Goal: Submit feedback/report problem: Submit feedback/report problem

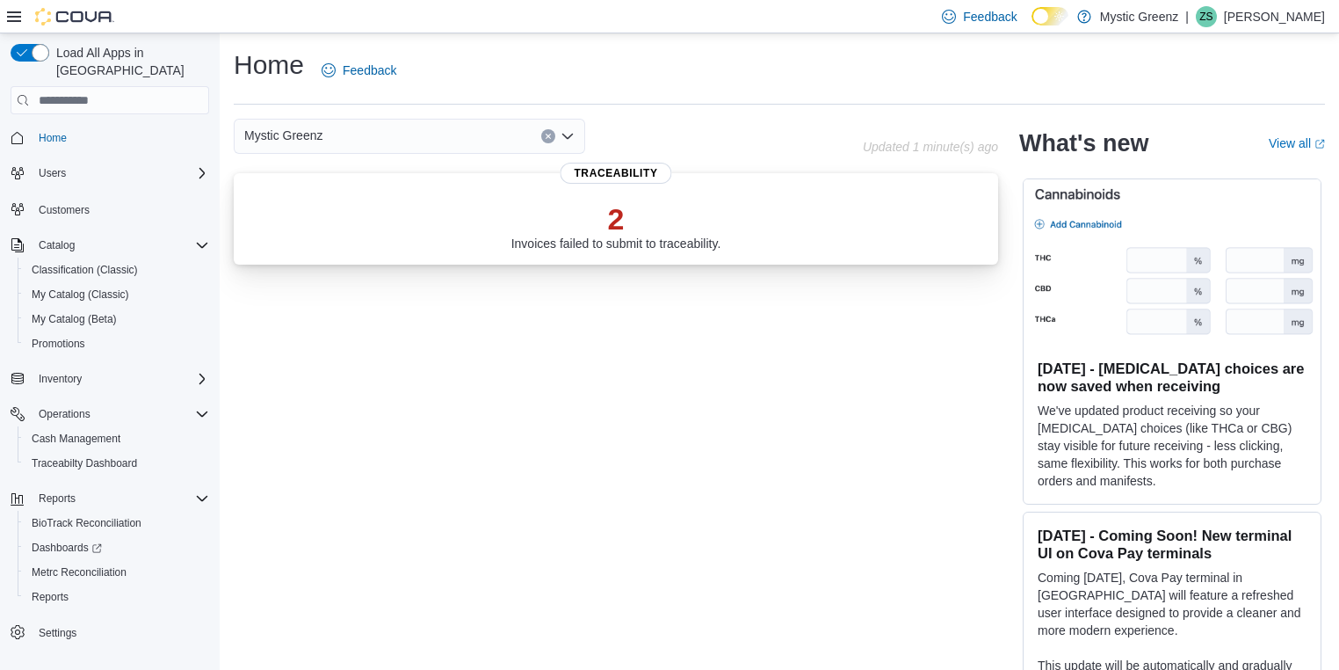
click at [460, 240] on div "2 Invoices failed to submit to traceability." at bounding box center [616, 222] width 736 height 56
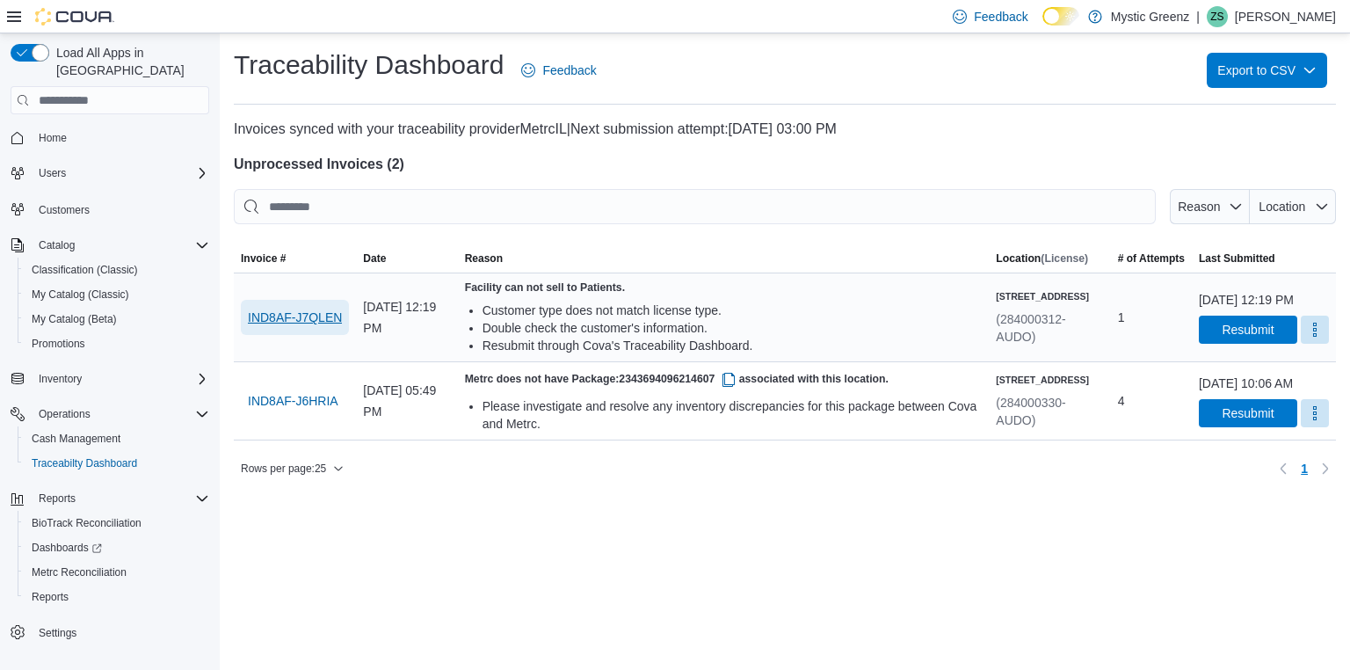
click at [309, 320] on span "IND8AF-J7QLEN" at bounding box center [295, 317] width 94 height 18
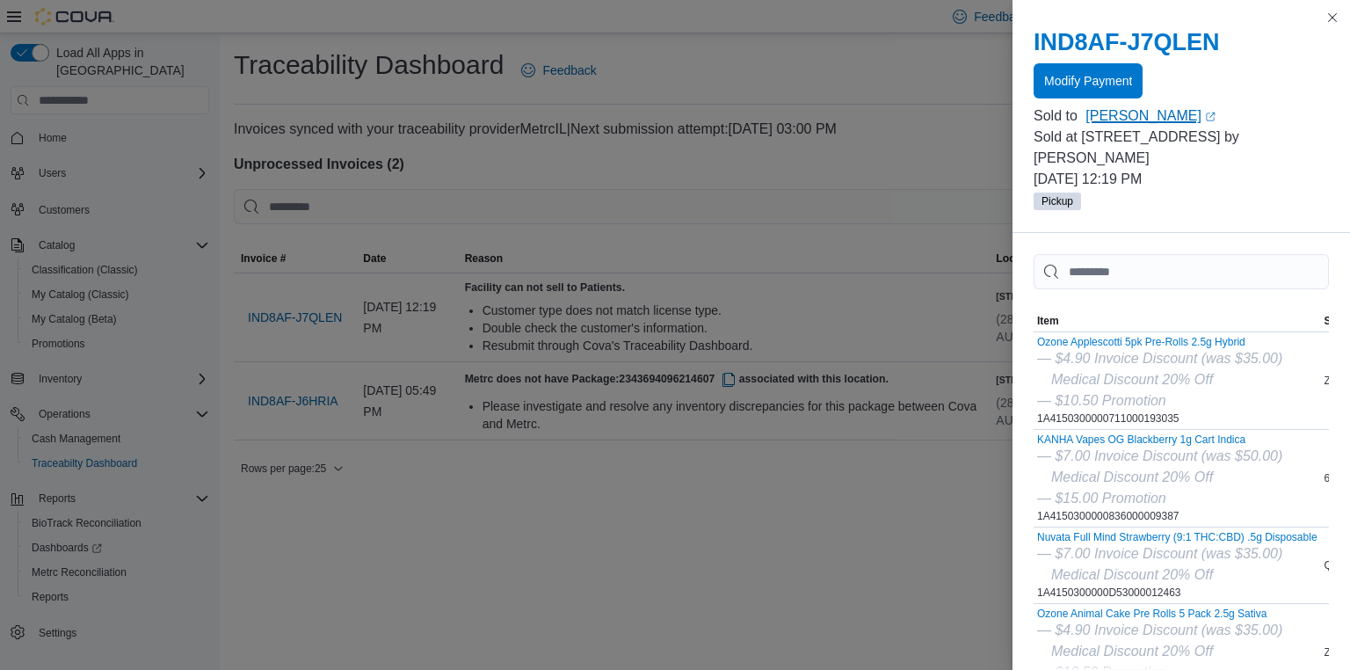
click at [1118, 120] on link "Tamela Stuart (opens in a new tab or window)" at bounding box center [1206, 115] width 243 height 21
click at [1333, 19] on button "Close this dialog" at bounding box center [1332, 16] width 21 height 21
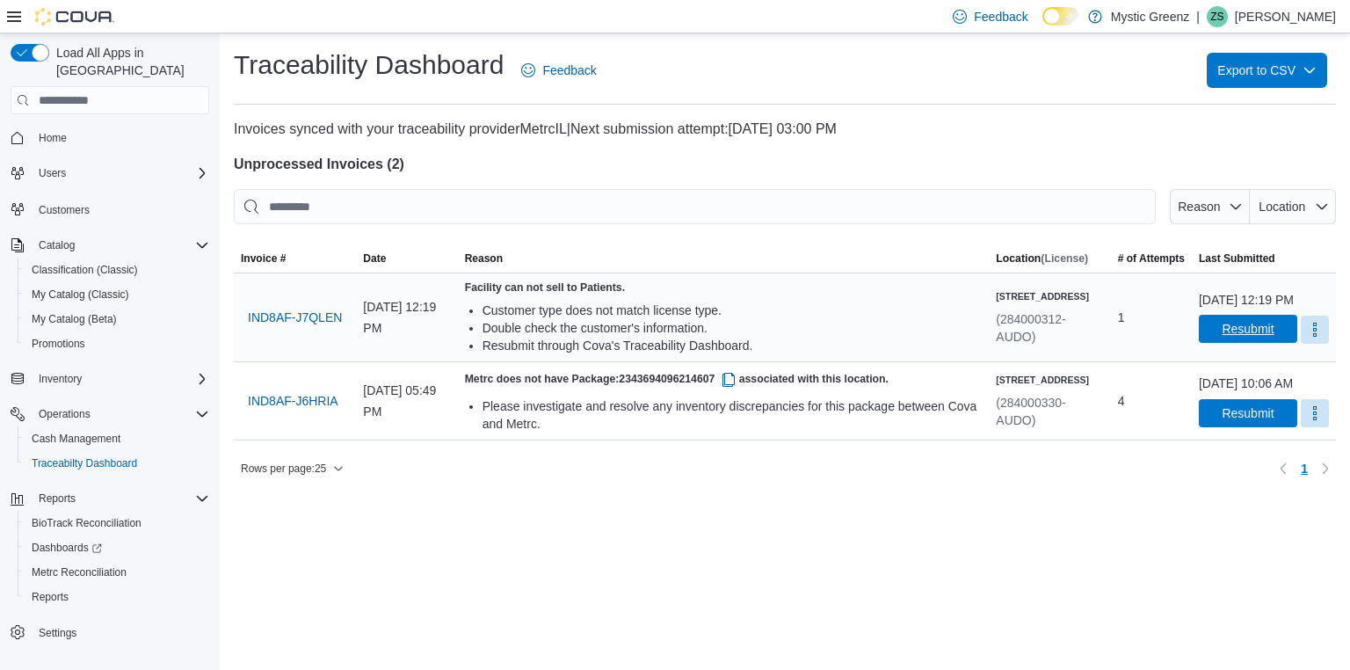
click at [1209, 343] on span "Resubmit" at bounding box center [1247, 329] width 77 height 28
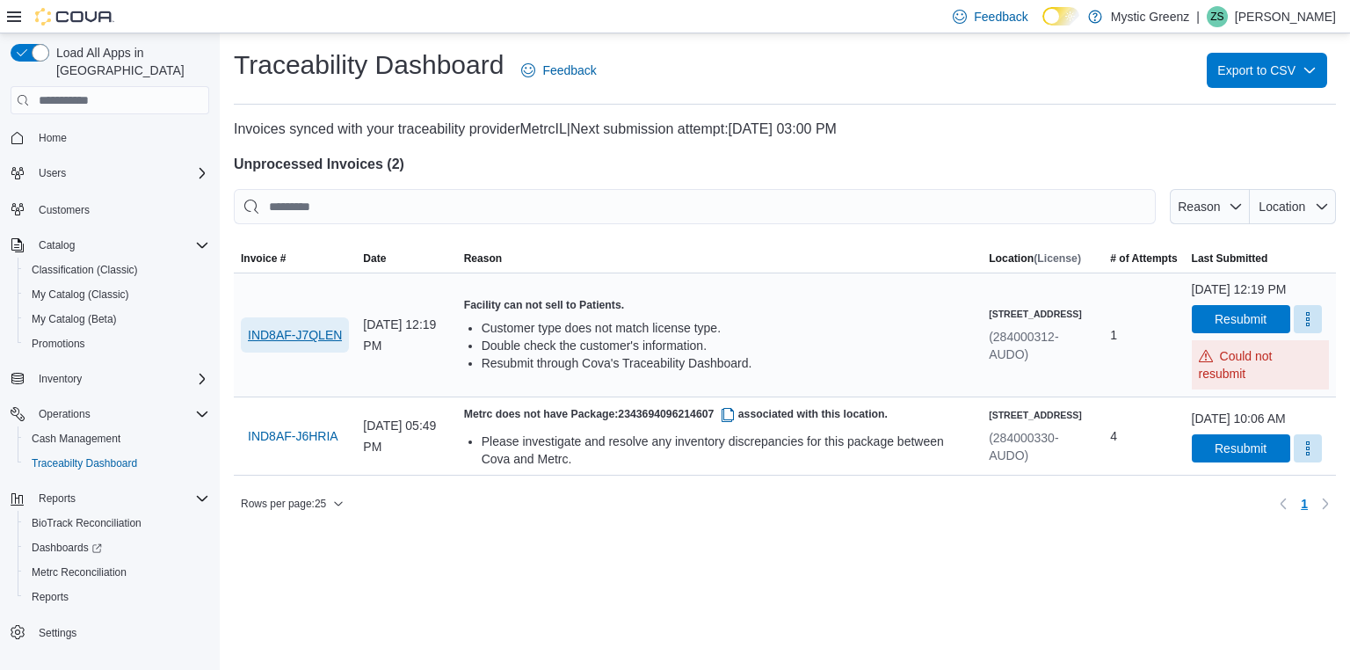
click at [318, 334] on span "IND8AF-J7QLEN" at bounding box center [295, 335] width 94 height 18
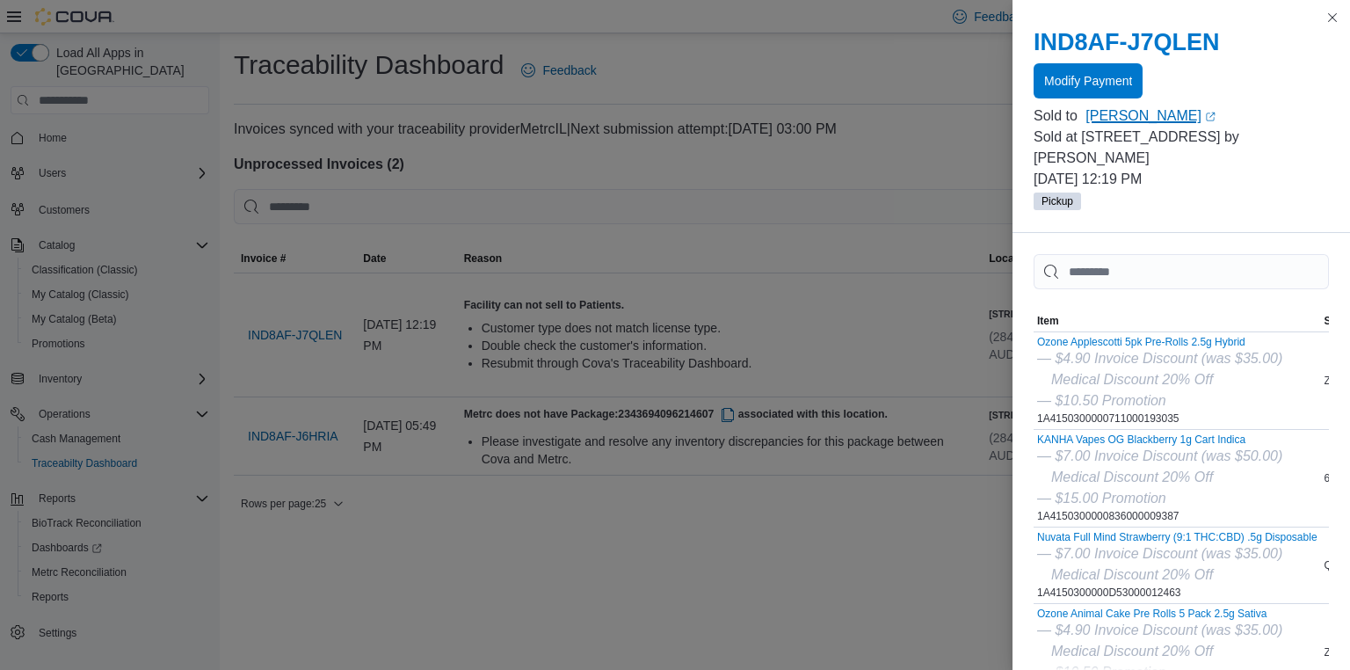
click at [1141, 108] on link "Tamela Stuart (opens in a new tab or window)" at bounding box center [1206, 115] width 243 height 21
click at [1333, 12] on button "Close this dialog" at bounding box center [1332, 16] width 21 height 21
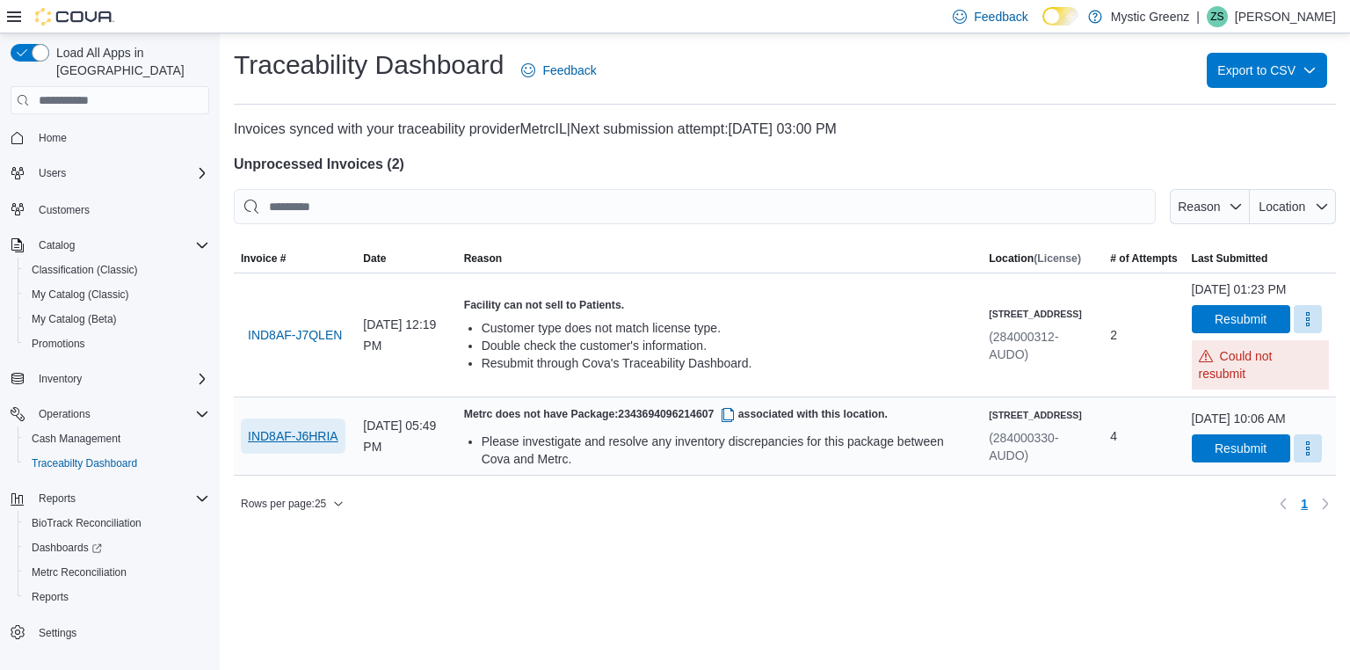
click at [322, 439] on span "IND8AF-J6HRIA" at bounding box center [293, 436] width 91 height 18
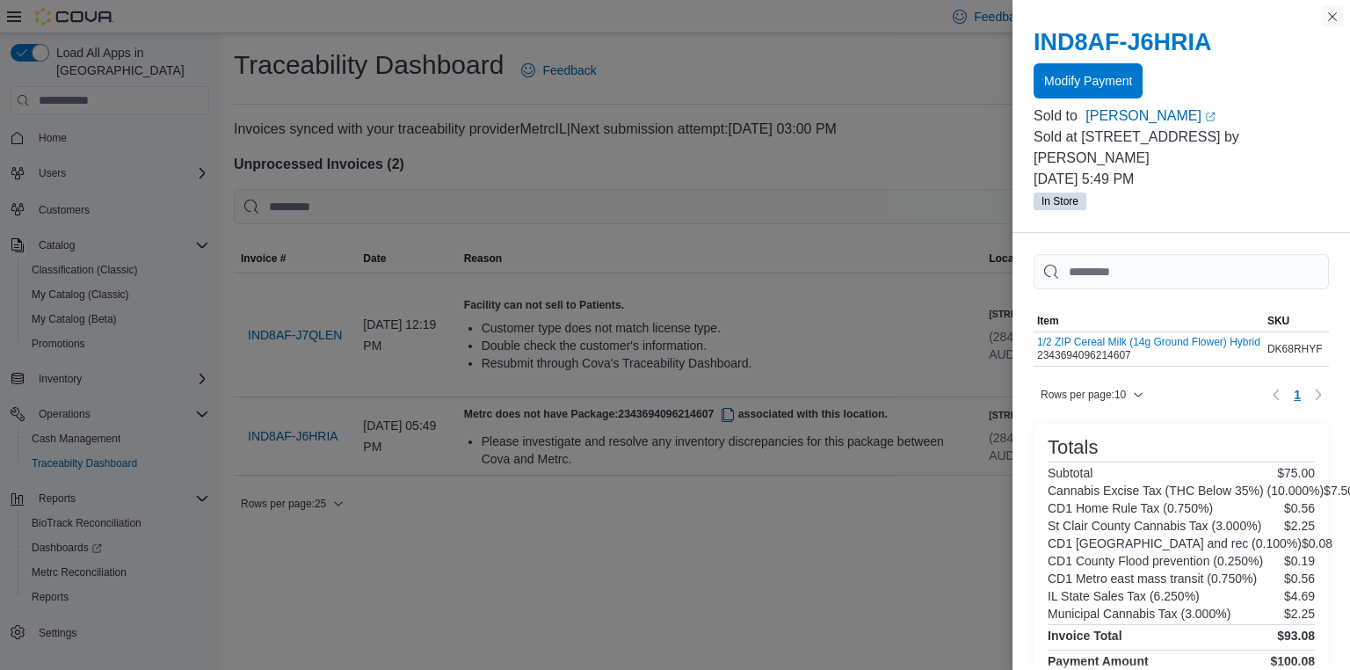
click at [1331, 11] on button "Close this dialog" at bounding box center [1332, 16] width 21 height 21
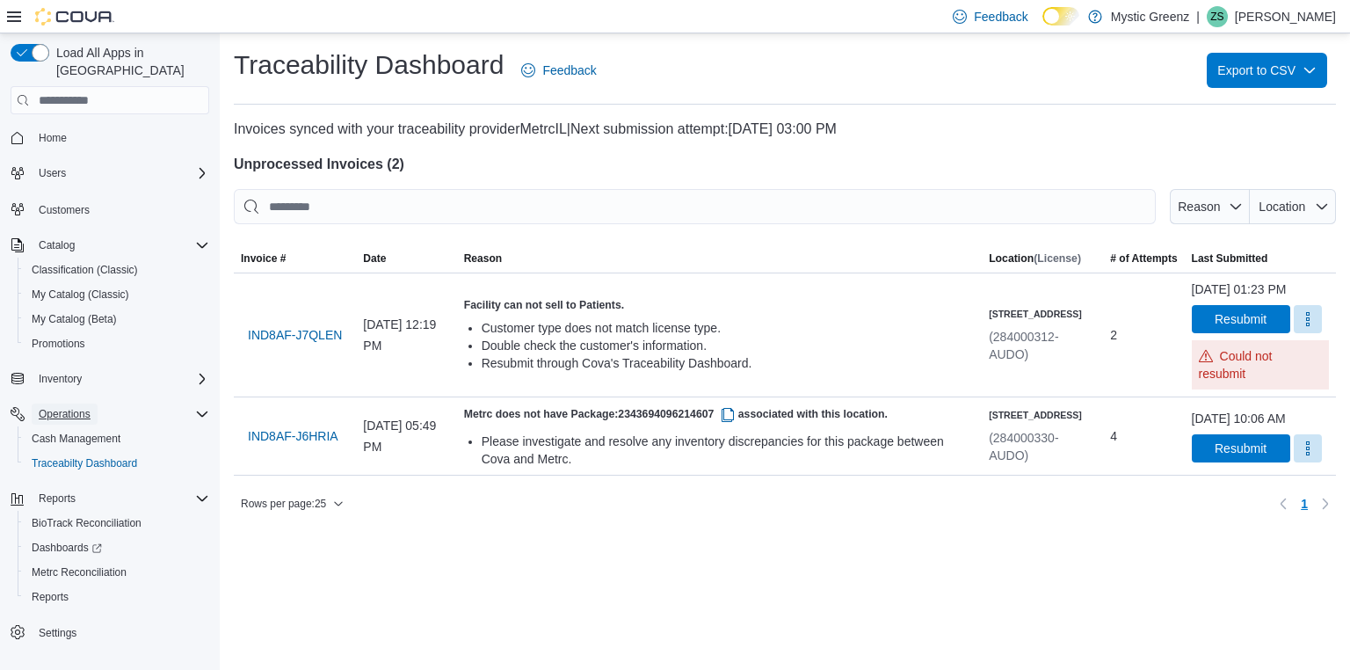
click at [64, 407] on span "Operations" at bounding box center [65, 414] width 52 height 14
click at [77, 407] on span "Operations" at bounding box center [65, 414] width 52 height 14
click at [79, 431] on span "Cash Management" at bounding box center [76, 438] width 89 height 14
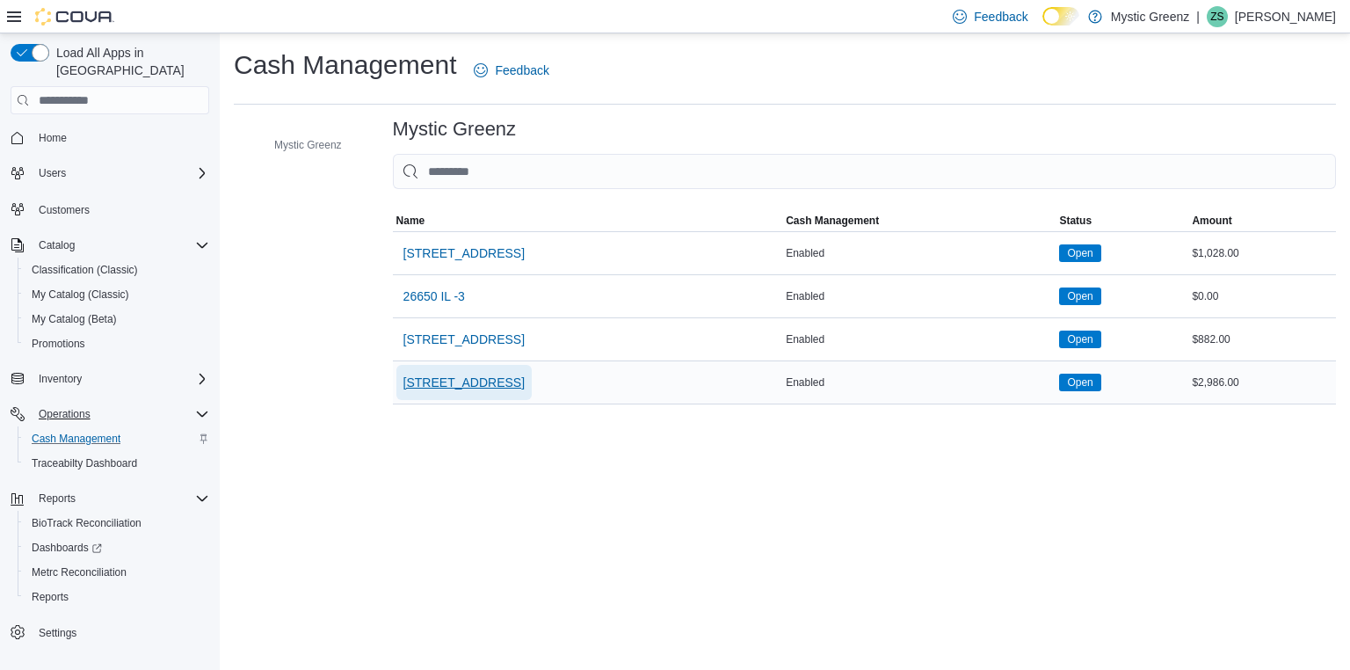
click at [439, 384] on span "5045 Indus Drive" at bounding box center [463, 382] width 121 height 18
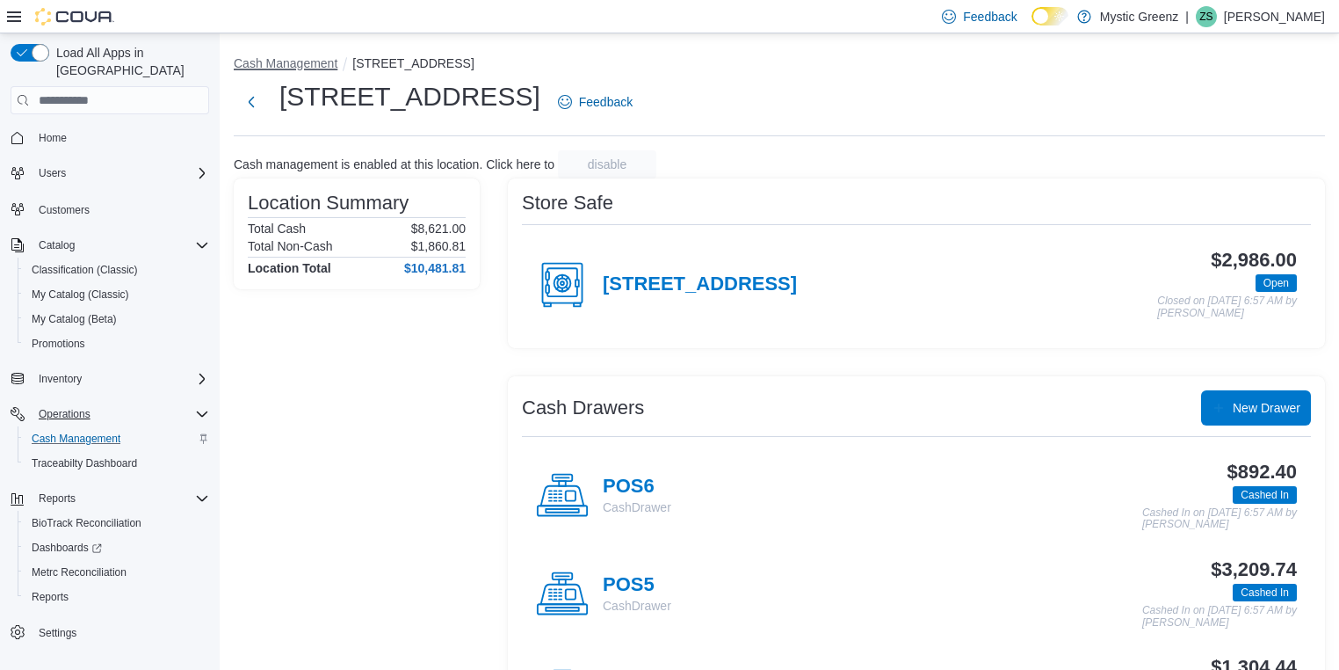
click at [281, 63] on button "Cash Management" at bounding box center [286, 63] width 104 height 14
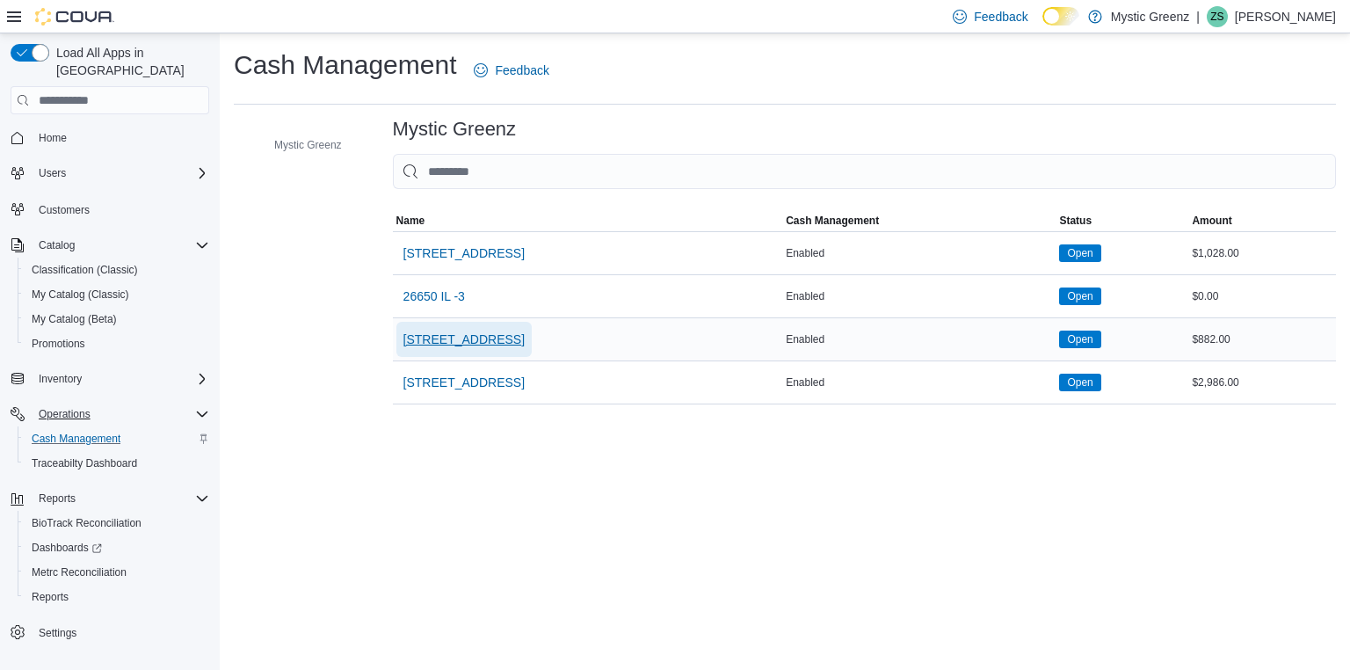
click at [491, 337] on span "360 S Green Mount Rd." at bounding box center [463, 339] width 121 height 18
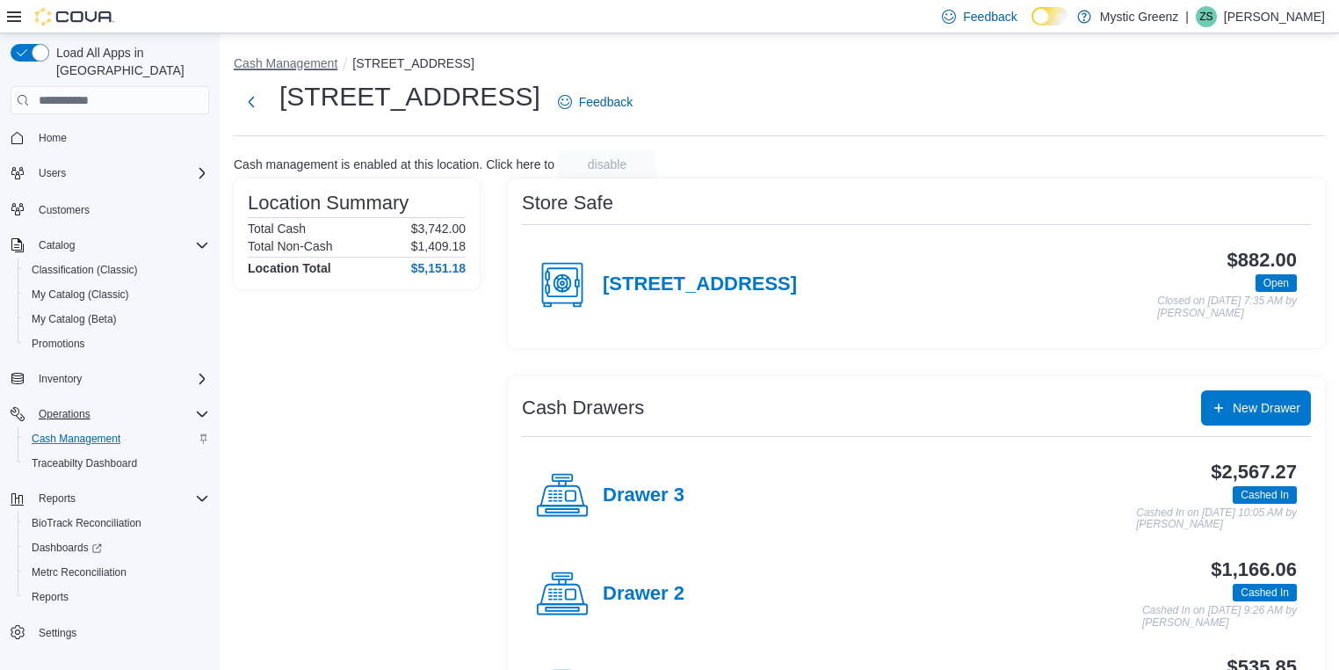
click at [293, 63] on button "Cash Management" at bounding box center [286, 63] width 104 height 14
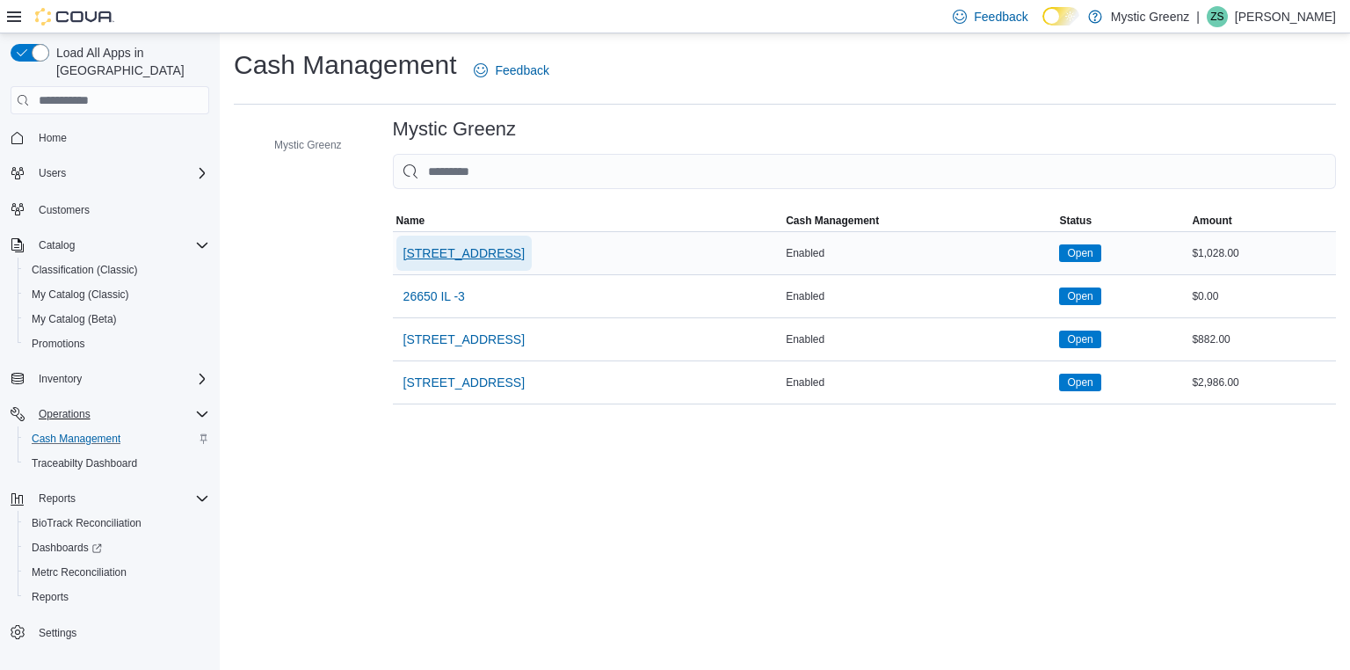
click at [482, 255] on span "1120 Woodlawn Rd" at bounding box center [463, 253] width 121 height 18
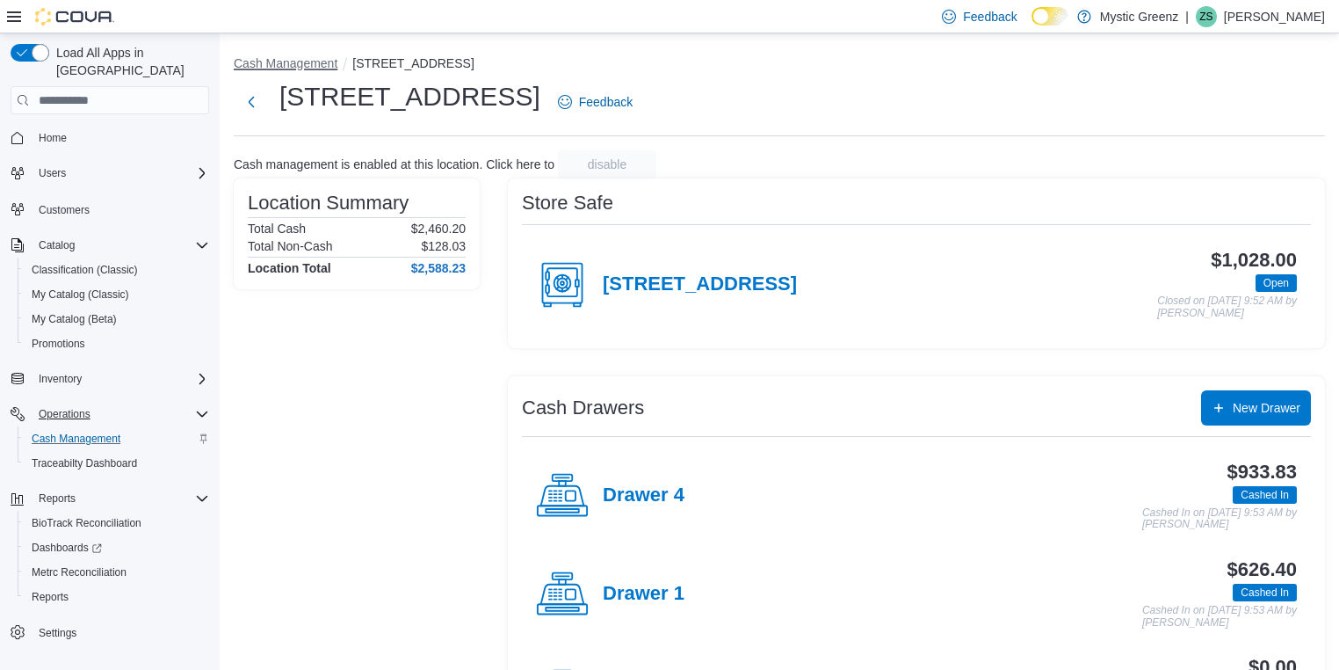
click at [278, 64] on button "Cash Management" at bounding box center [286, 63] width 104 height 14
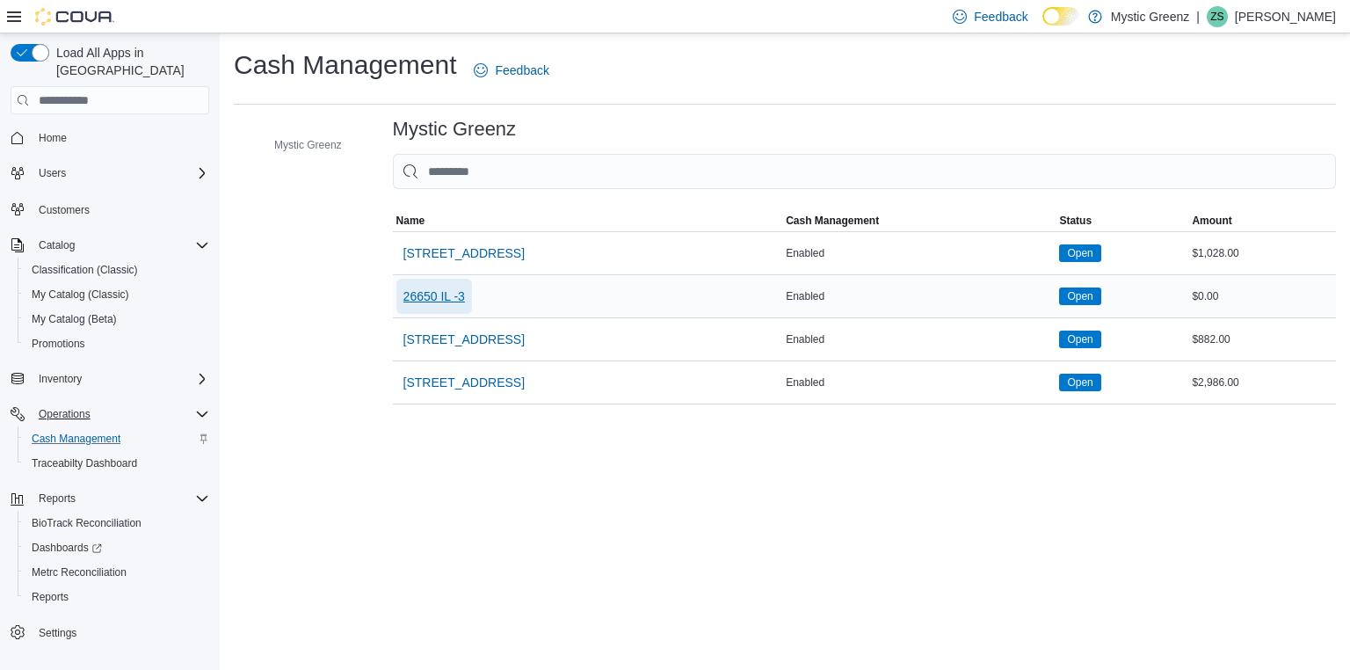
click at [446, 299] on span "26650 IL -3" at bounding box center [434, 296] width 62 height 18
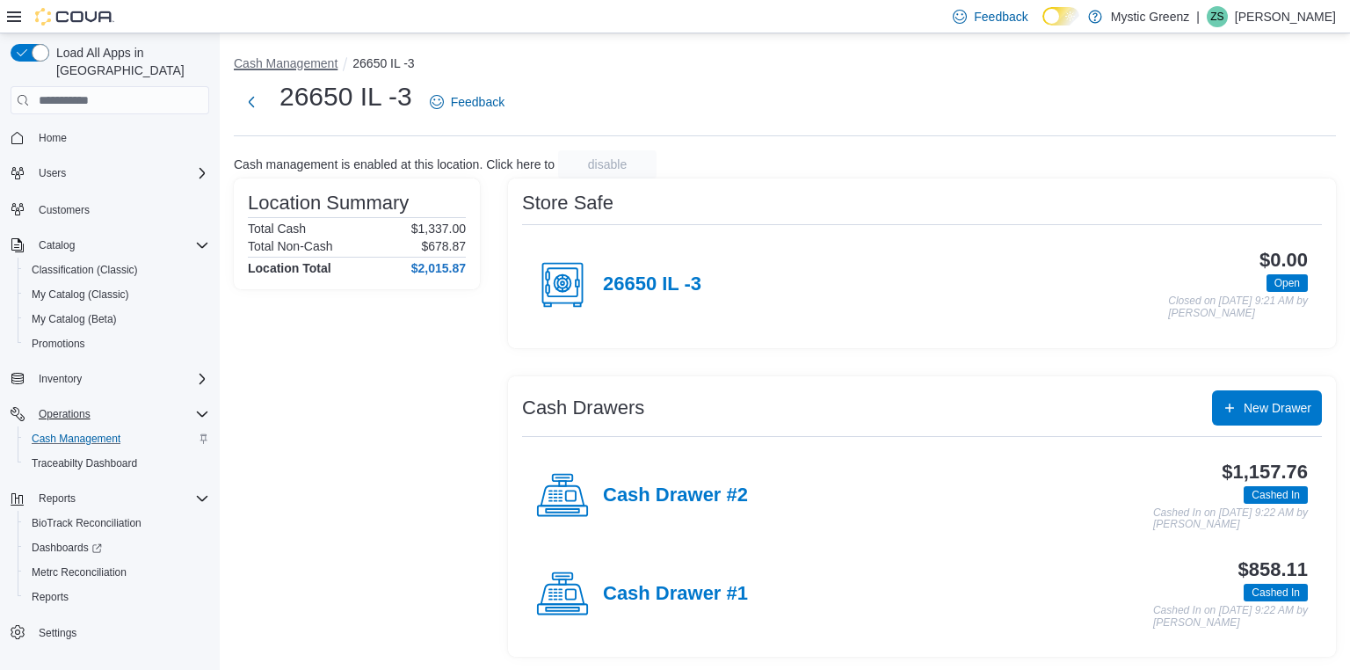
click at [290, 69] on button "Cash Management" at bounding box center [286, 63] width 104 height 14
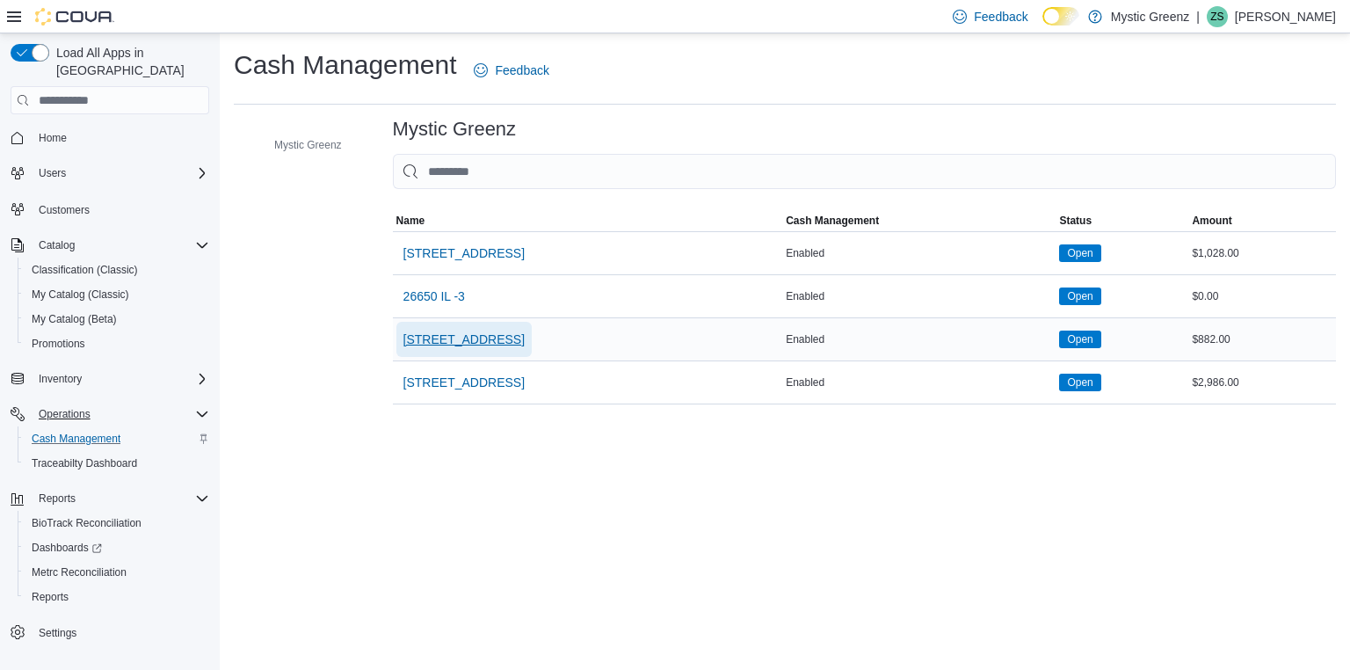
click at [478, 341] on span "360 S Green Mount Rd." at bounding box center [463, 339] width 121 height 18
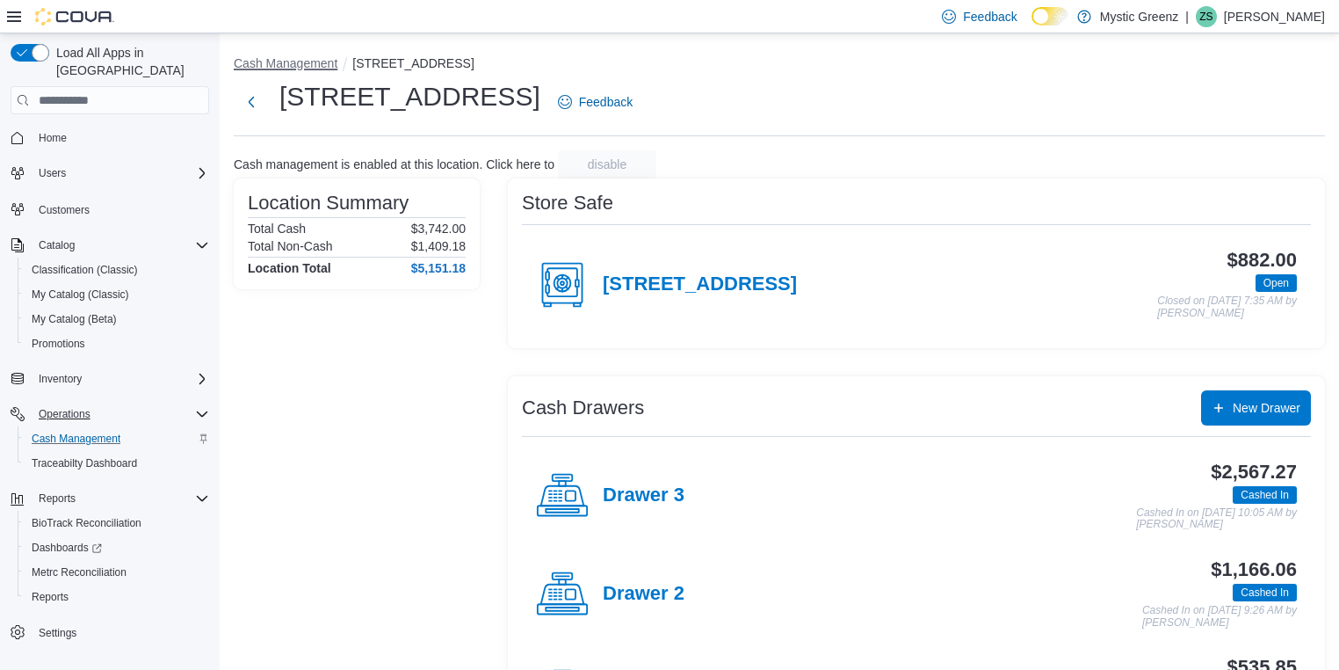
click at [288, 67] on button "Cash Management" at bounding box center [286, 63] width 104 height 14
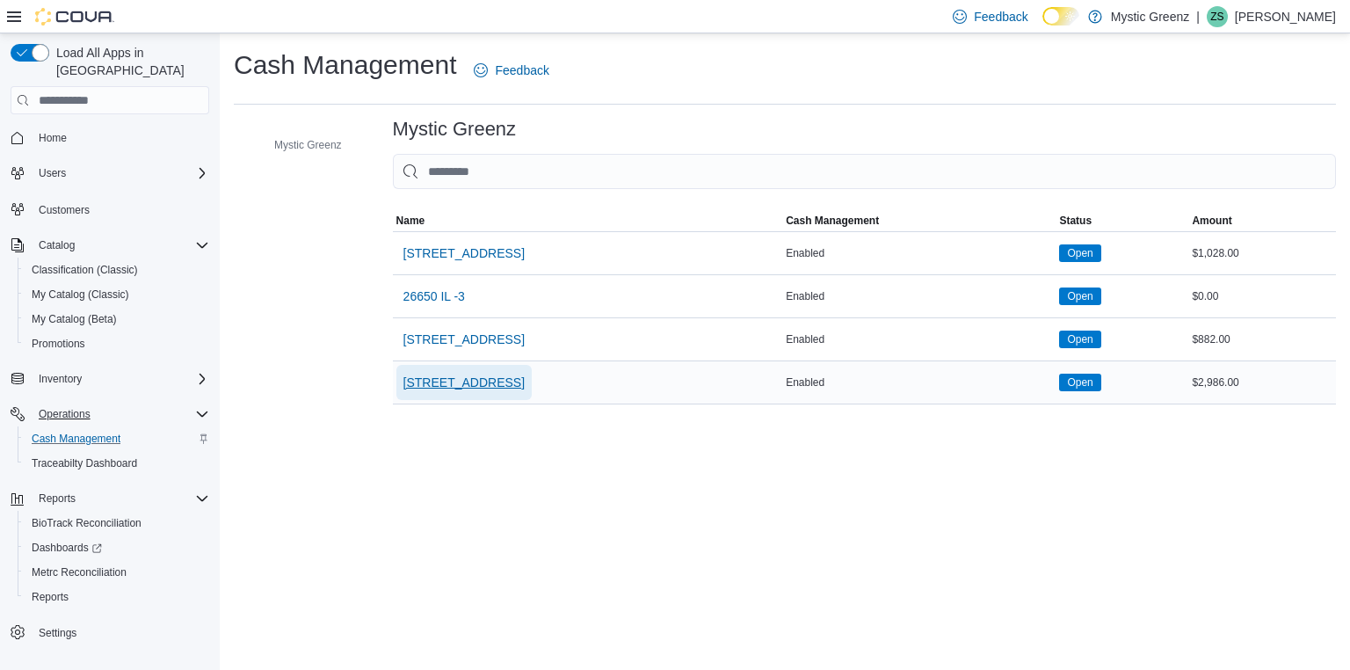
click at [428, 387] on span "5045 Indus Drive" at bounding box center [463, 382] width 121 height 18
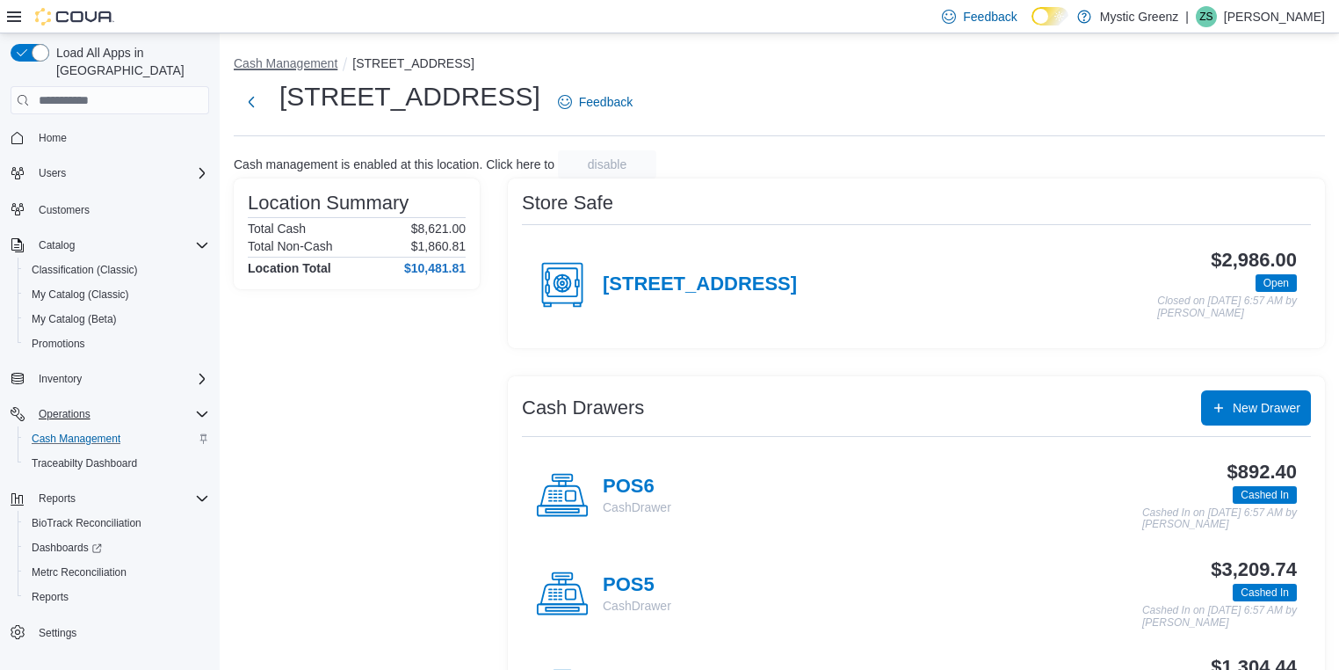
click at [272, 62] on button "Cash Management" at bounding box center [286, 63] width 104 height 14
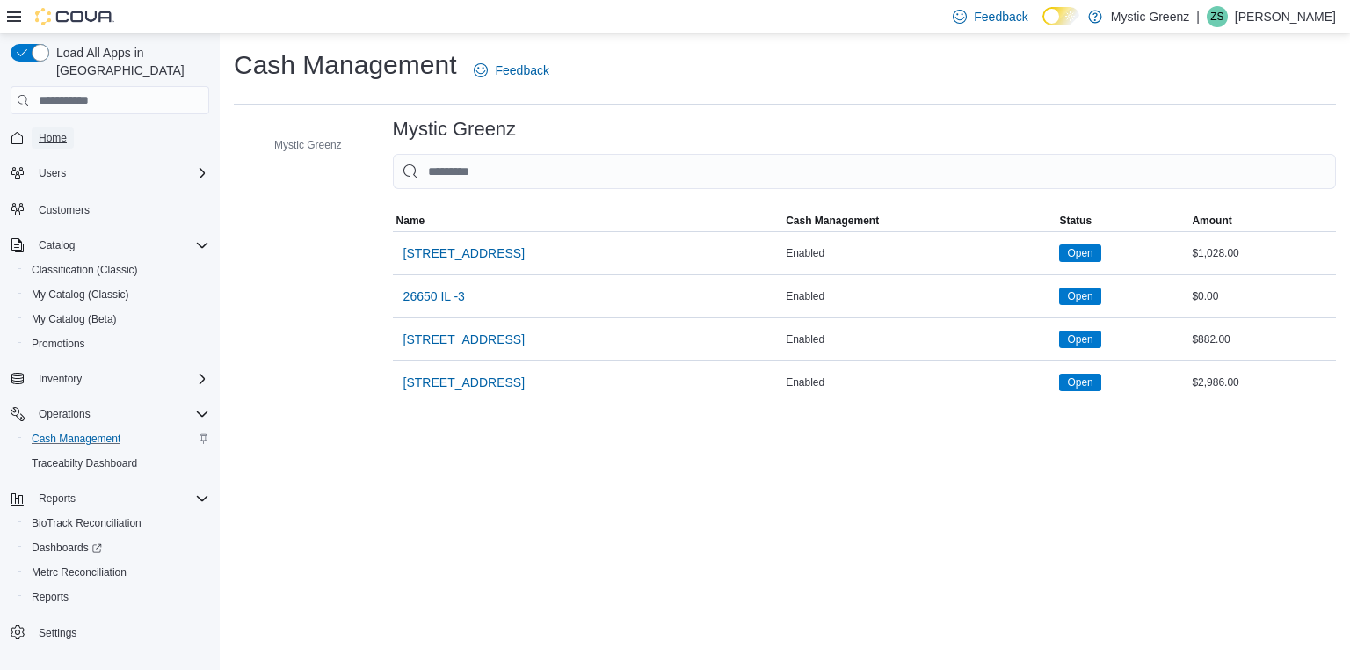
click at [56, 131] on span "Home" at bounding box center [53, 138] width 28 height 14
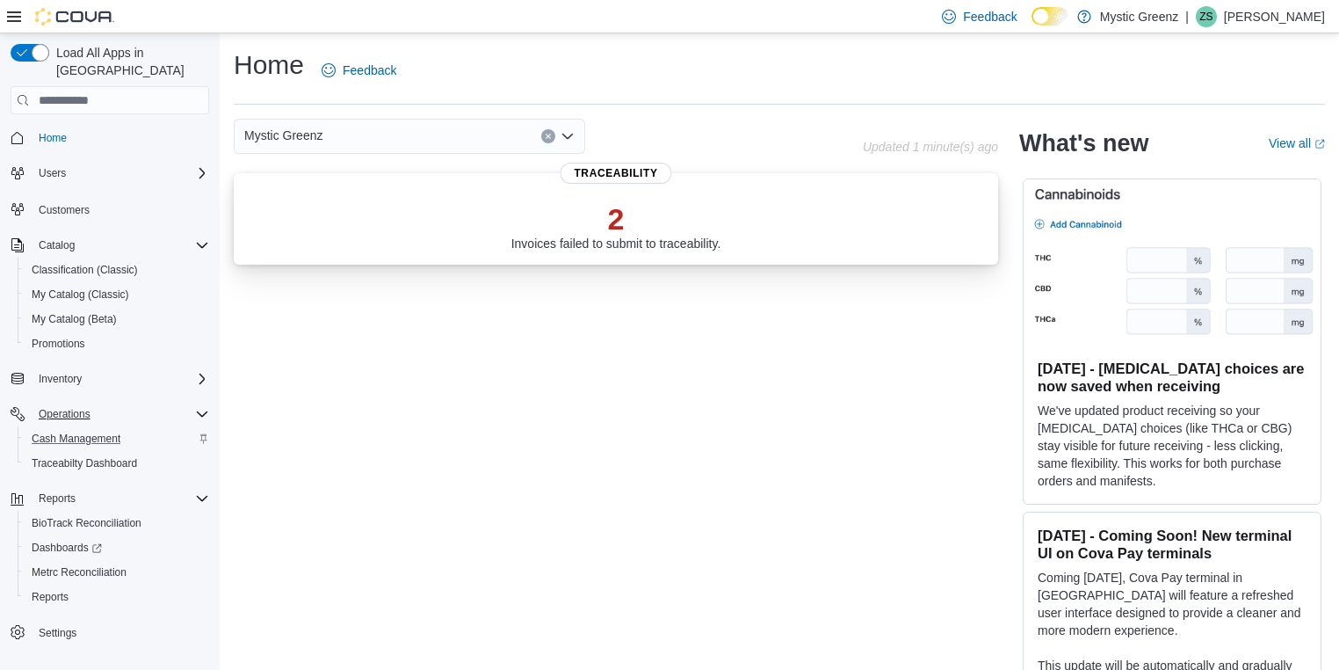
click at [678, 221] on p "2" at bounding box center [616, 218] width 210 height 35
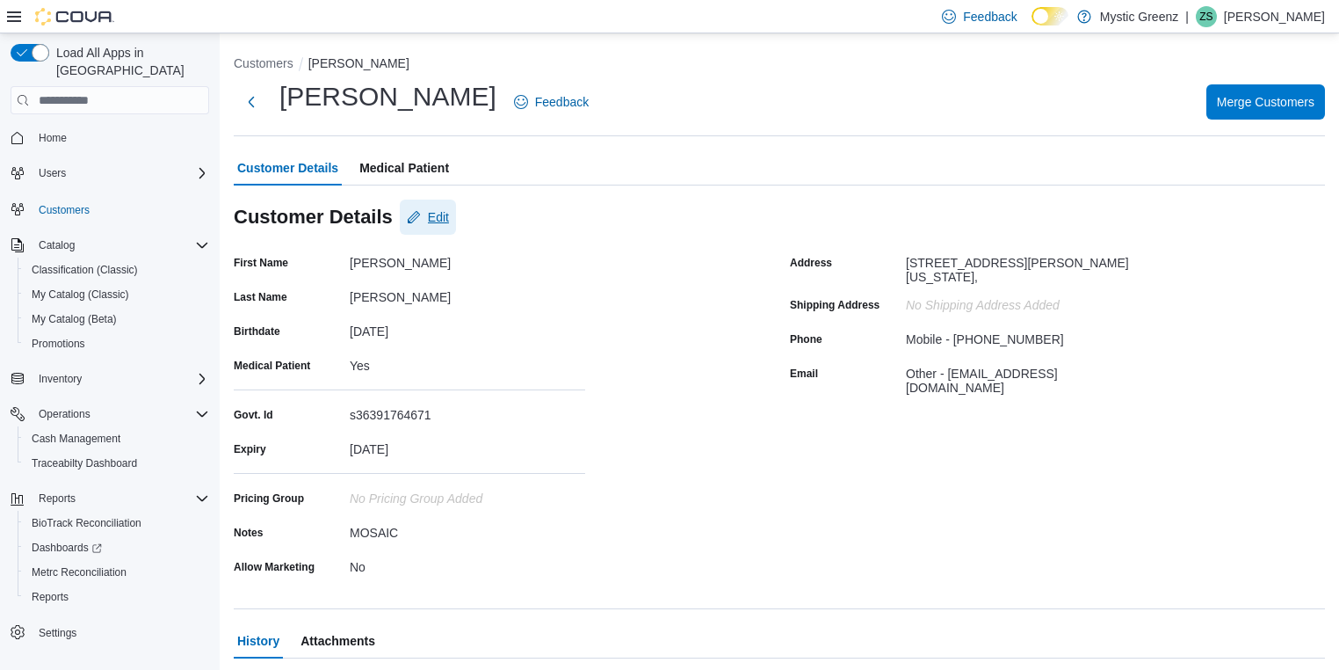
click at [437, 214] on span "Edit" at bounding box center [438, 217] width 21 height 18
select select "******"
select select "*****"
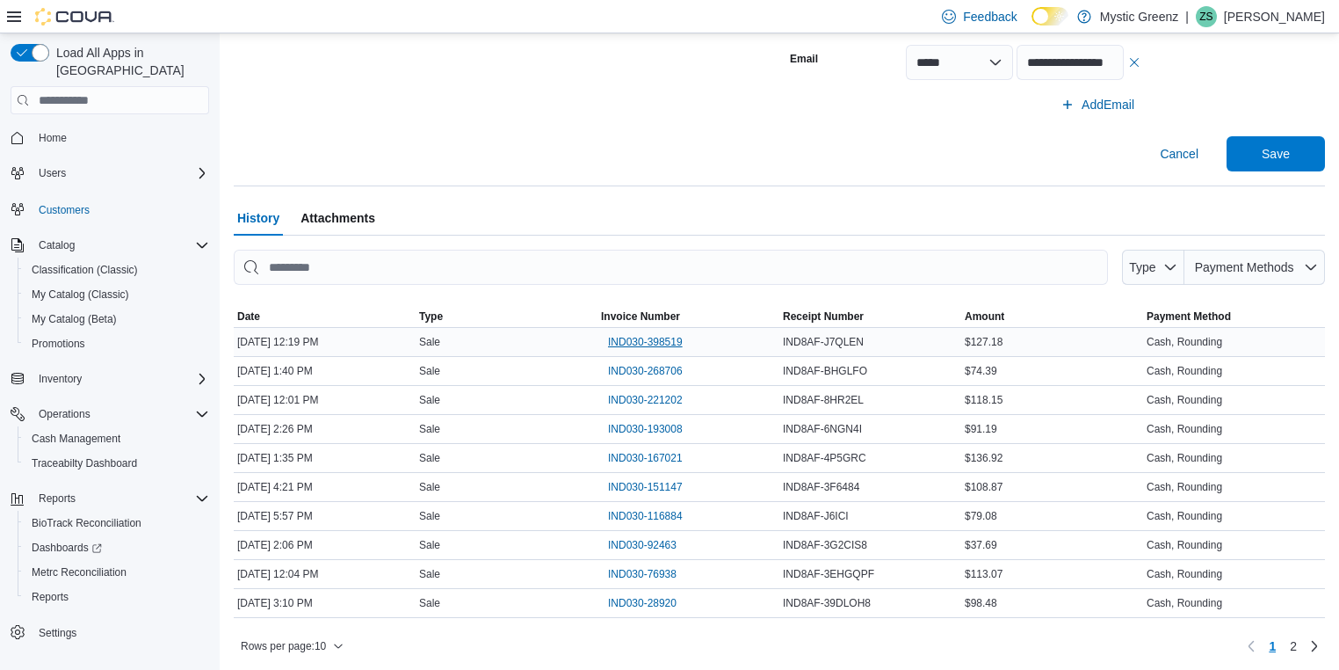
scroll to position [845, 0]
click at [1301, 156] on span "Save" at bounding box center [1275, 151] width 77 height 35
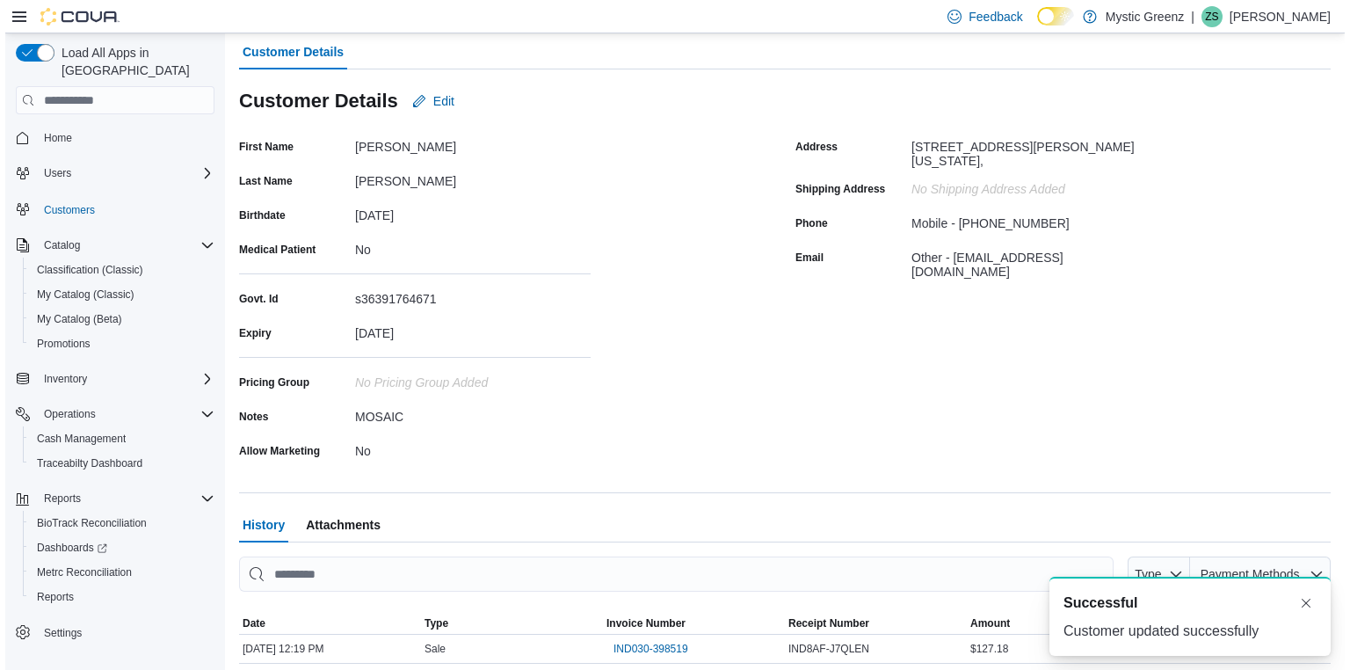
scroll to position [0, 0]
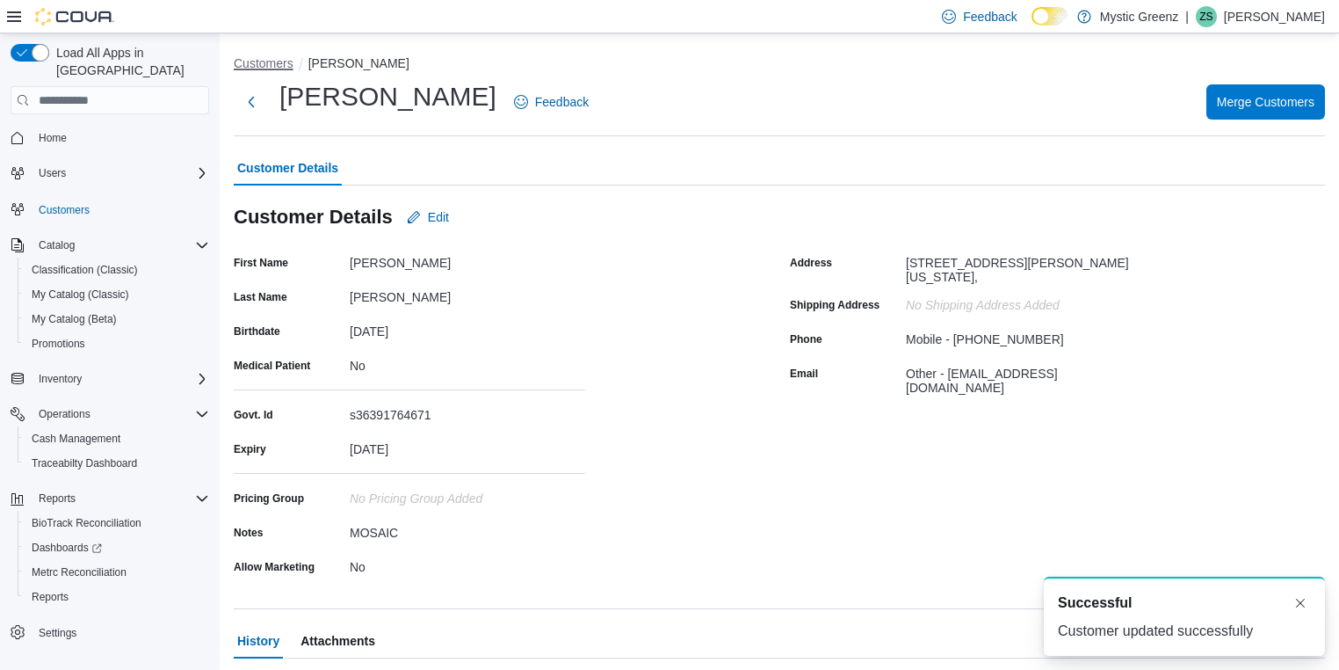
click at [260, 67] on button "Customers" at bounding box center [264, 63] width 60 height 14
